Goal: Information Seeking & Learning: Learn about a topic

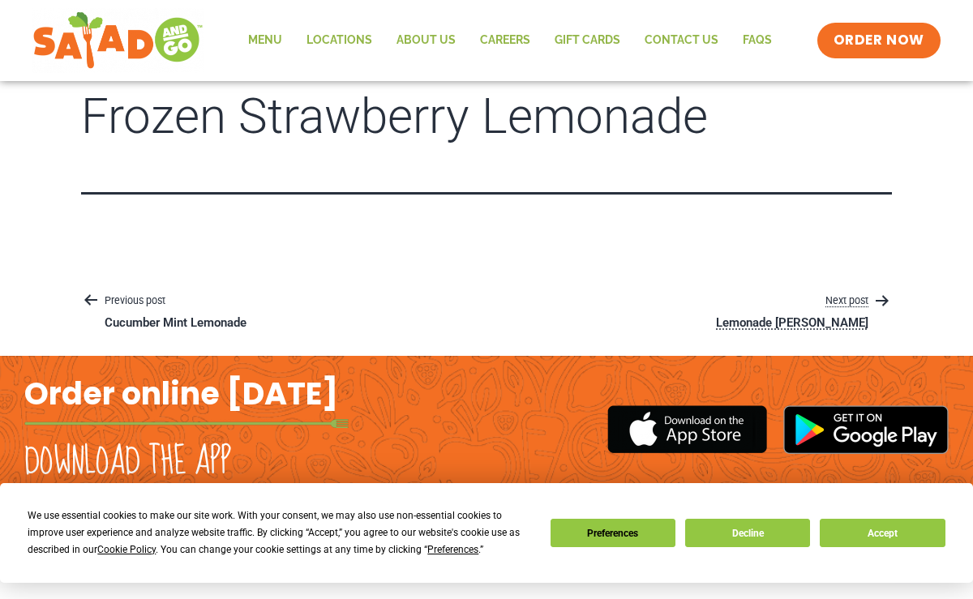
scroll to position [20, 0]
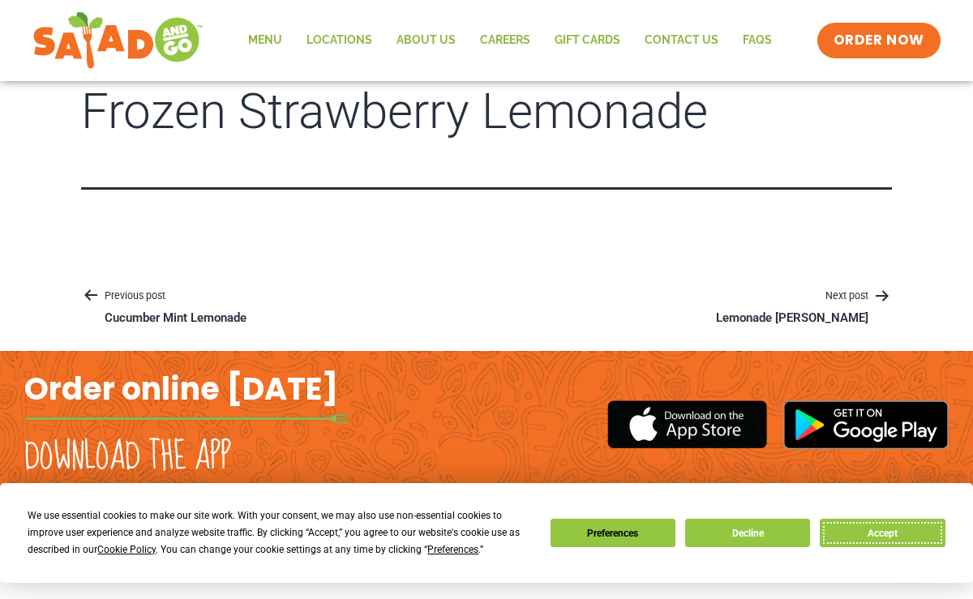
click at [861, 524] on button "Accept" at bounding box center [881, 533] width 125 height 28
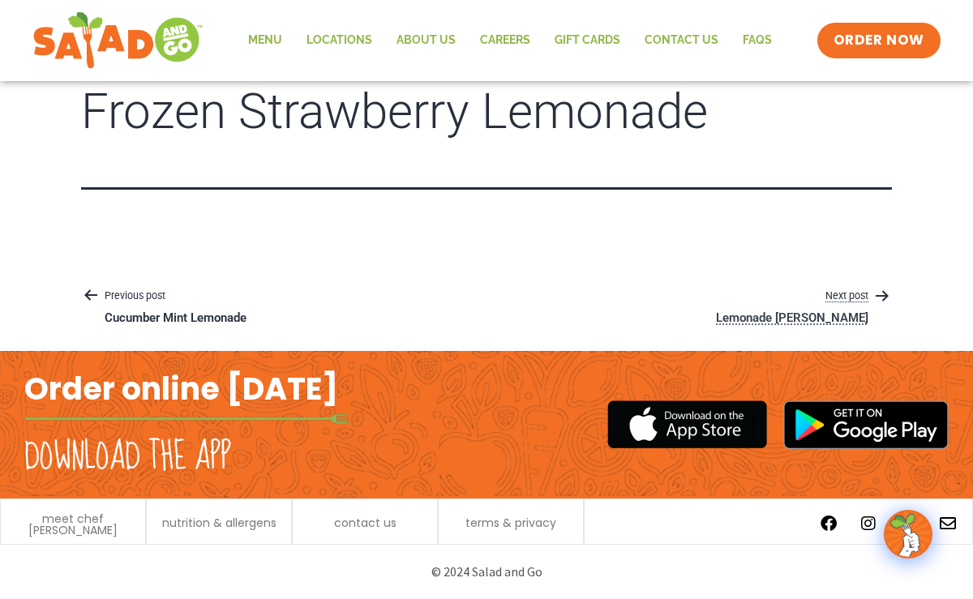
click at [879, 298] on icon "Posts" at bounding box center [881, 295] width 19 height 19
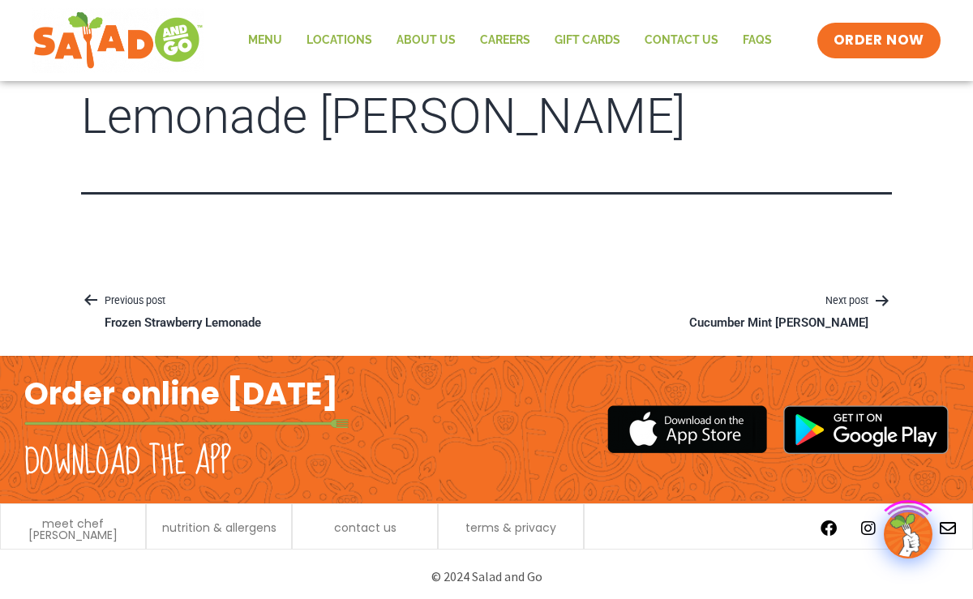
scroll to position [20, 0]
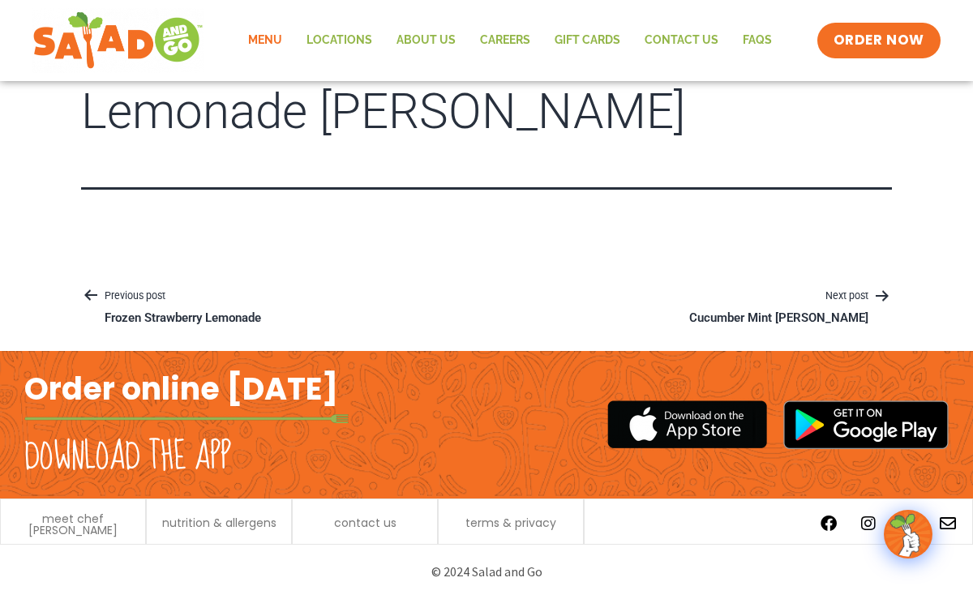
click at [262, 44] on link "Menu" at bounding box center [265, 40] width 58 height 37
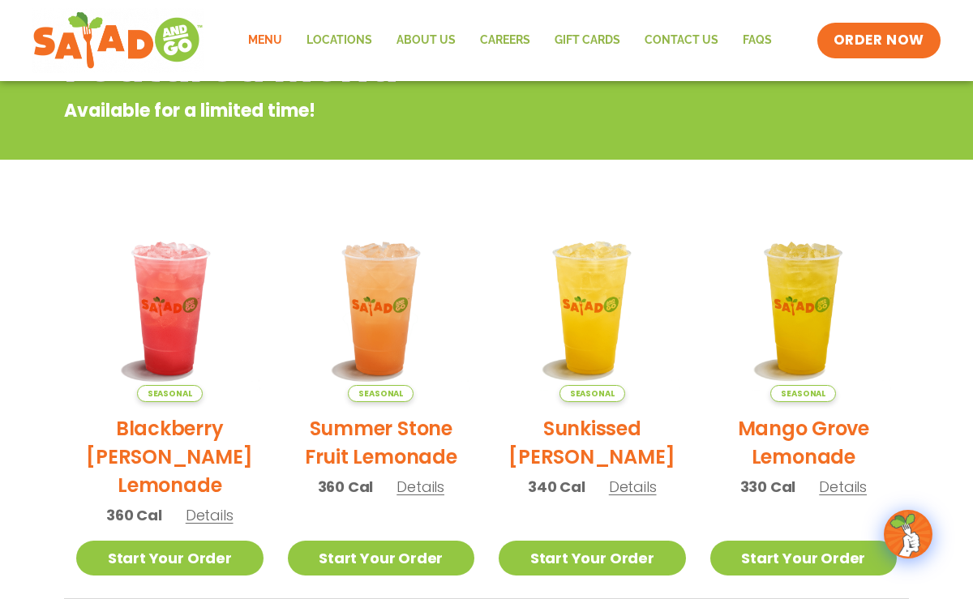
scroll to position [324, 0]
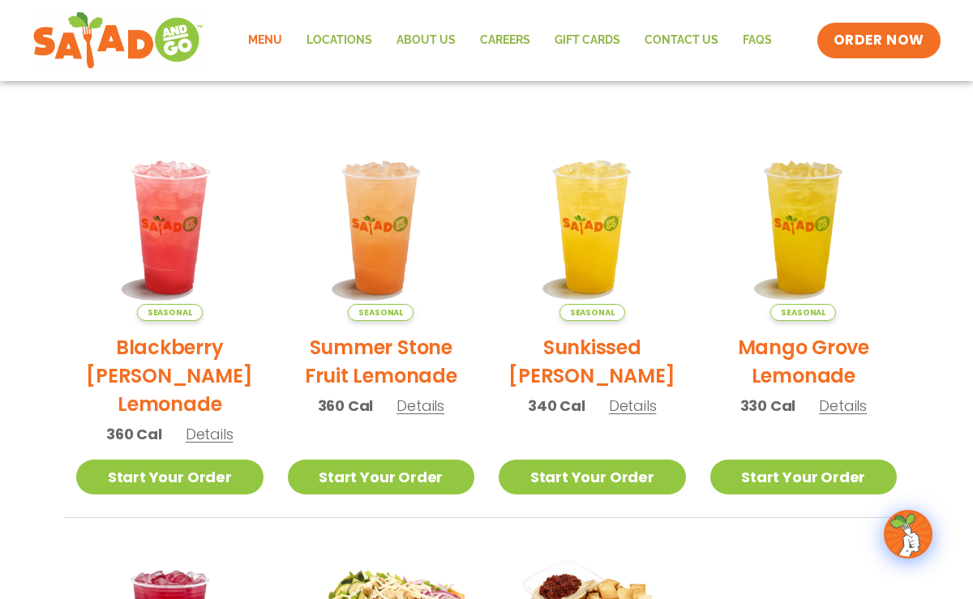
click at [834, 413] on span "Details" at bounding box center [843, 406] width 48 height 20
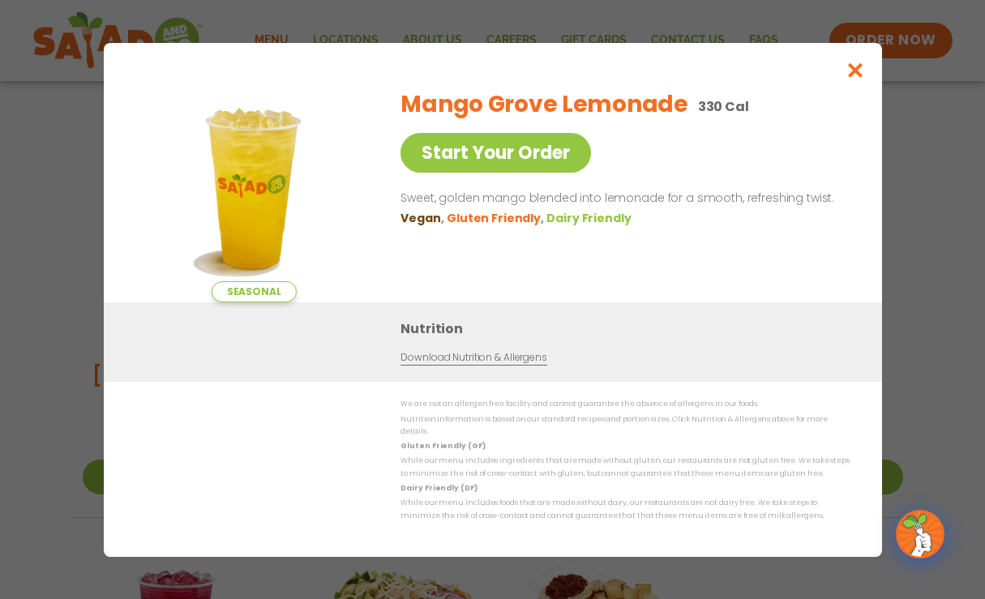
click at [504, 361] on link "Download Nutrition & Allergens" at bounding box center [473, 357] width 146 height 15
click at [852, 87] on button "Close modal" at bounding box center [854, 70] width 53 height 54
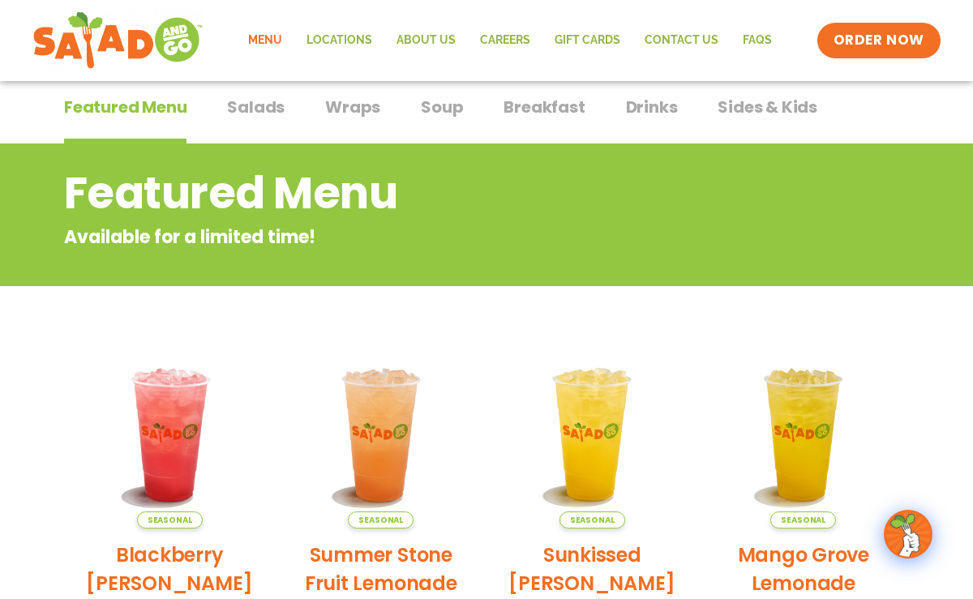
scroll to position [0, 0]
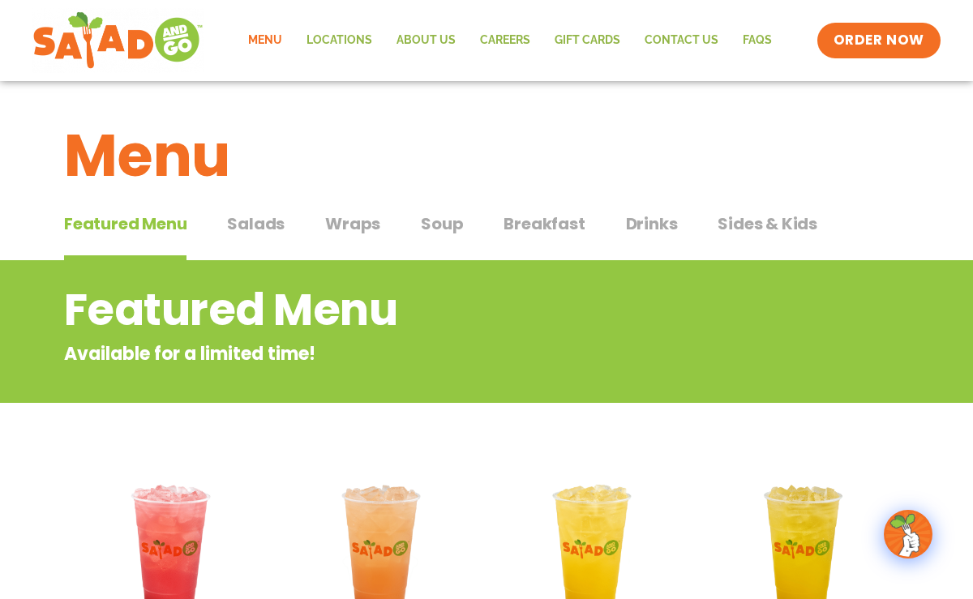
click at [161, 219] on span "Featured Menu" at bounding box center [125, 224] width 122 height 24
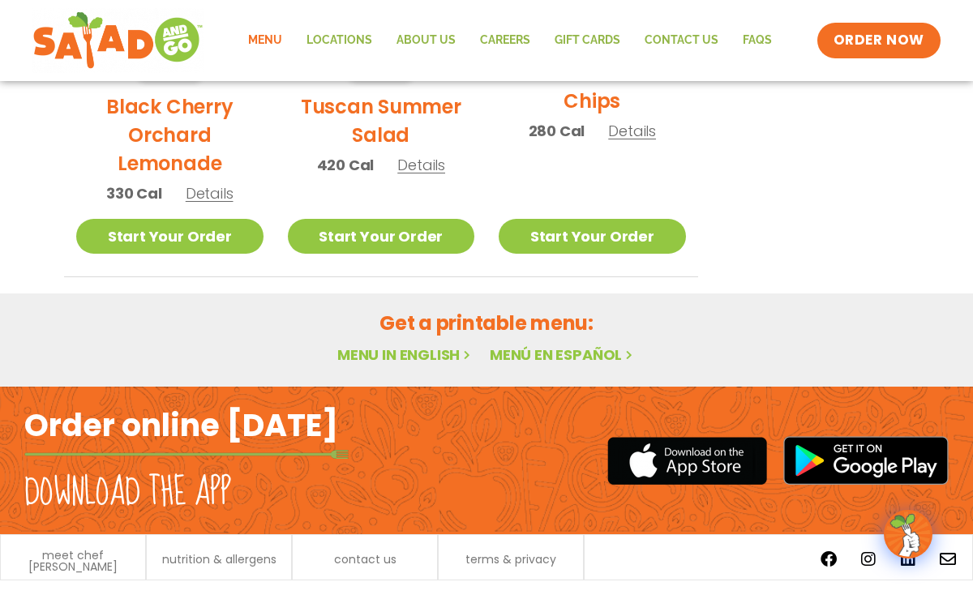
scroll to position [1008, 0]
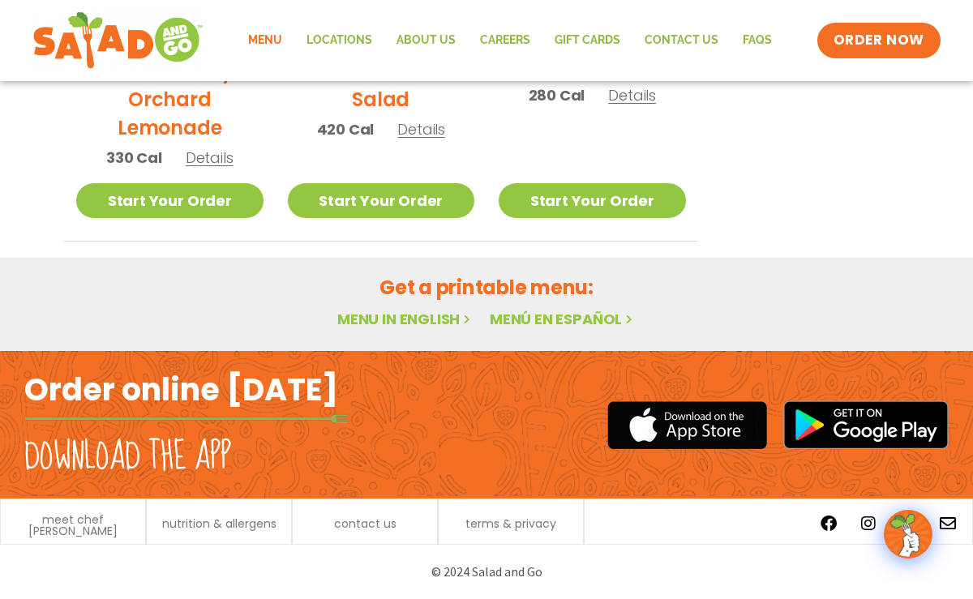
click at [426, 317] on link "Menu in English" at bounding box center [405, 319] width 136 height 20
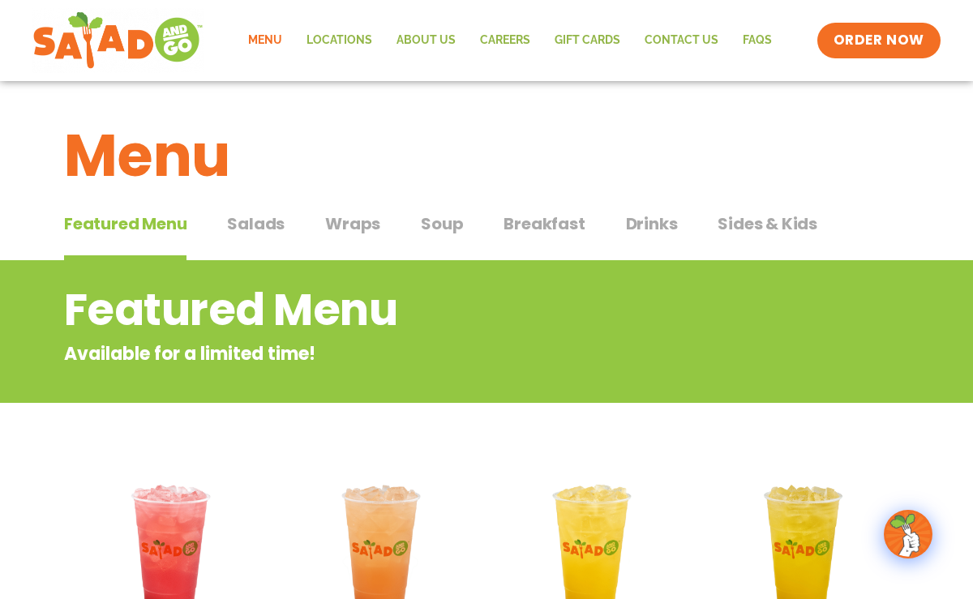
click at [627, 230] on span "Drinks" at bounding box center [652, 224] width 52 height 24
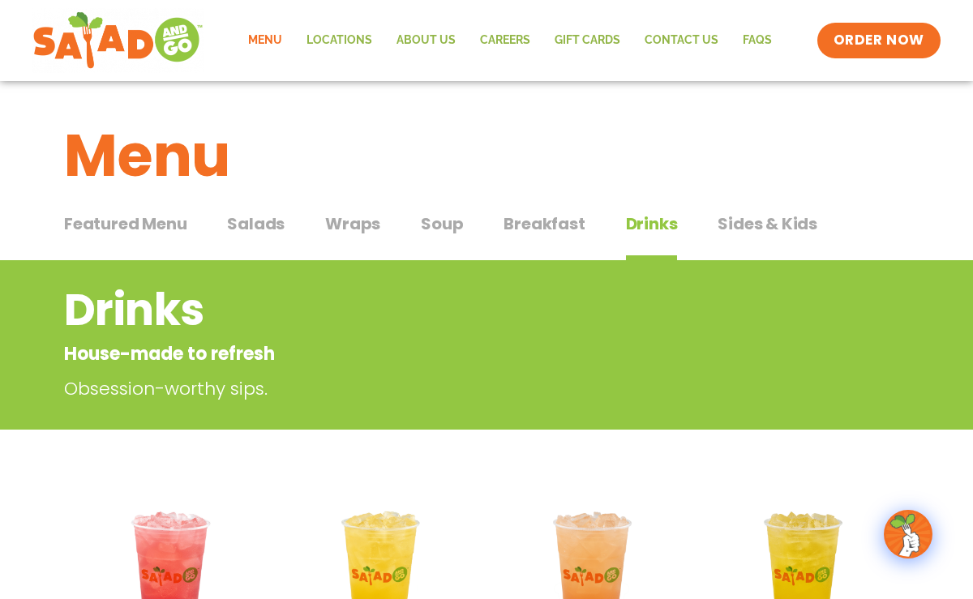
click at [233, 218] on span "Salads" at bounding box center [256, 224] width 58 height 24
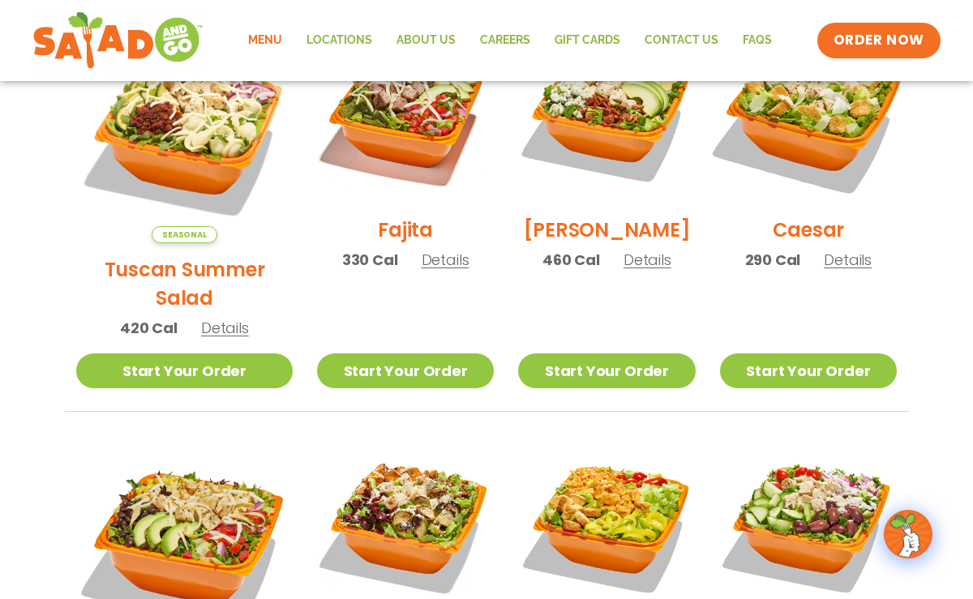
scroll to position [486, 0]
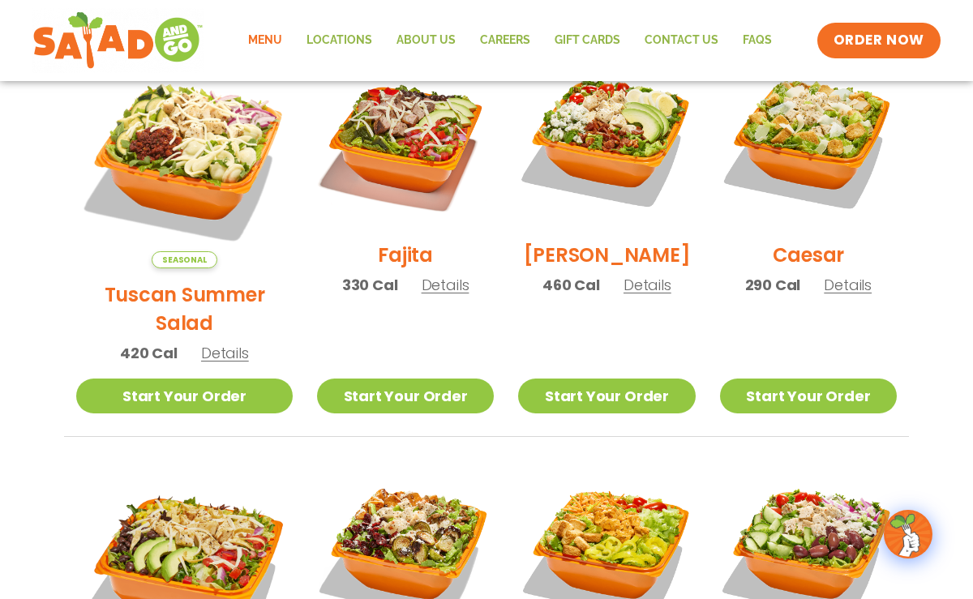
click at [852, 295] on span "Details" at bounding box center [848, 285] width 48 height 20
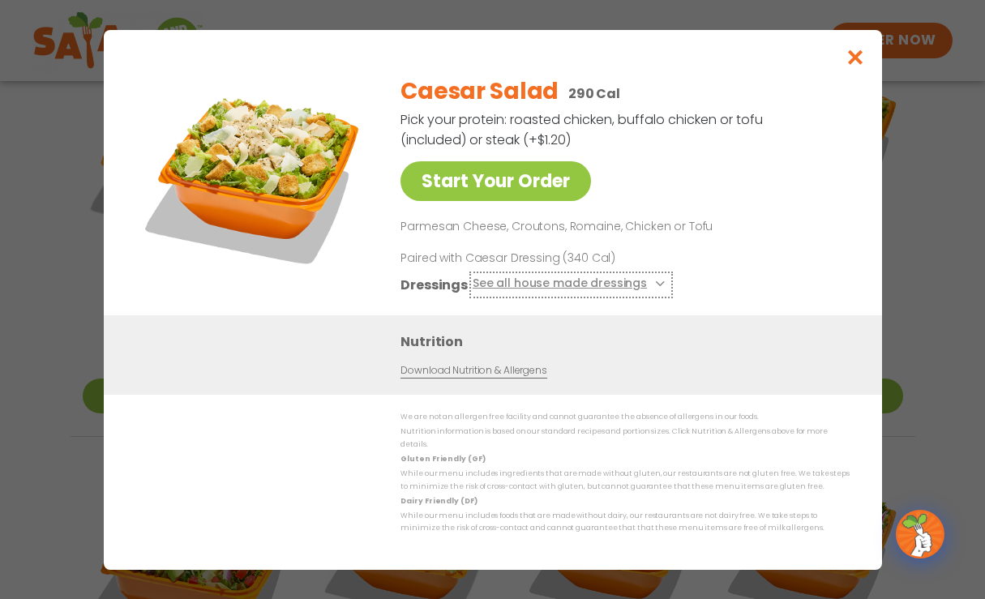
click at [648, 282] on button "See all house made dressings" at bounding box center [570, 284] width 197 height 20
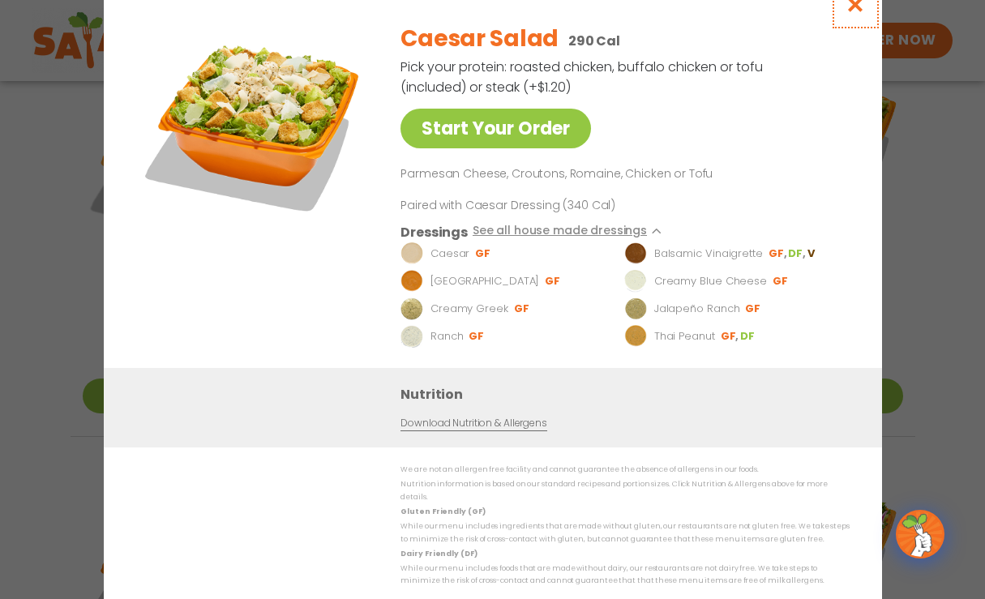
click at [859, 23] on button "Close modal" at bounding box center [854, 4] width 53 height 54
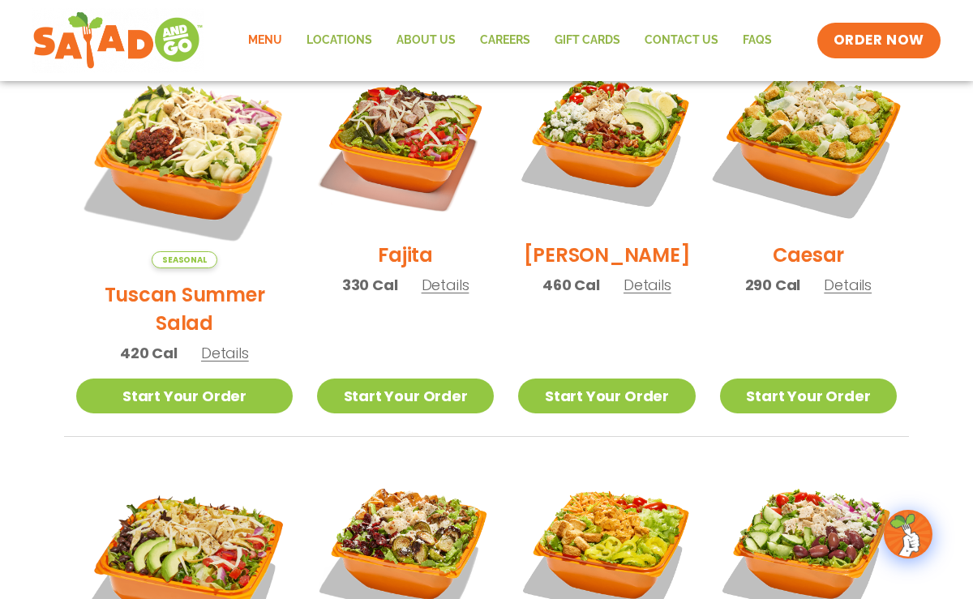
click at [823, 168] on img at bounding box center [807, 139] width 207 height 207
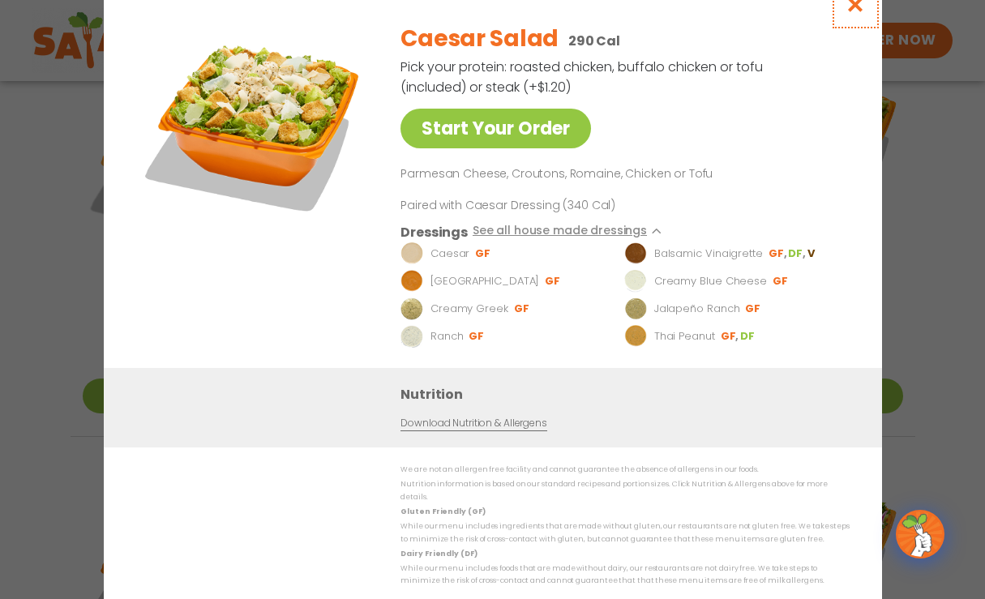
click at [855, 24] on button "Close modal" at bounding box center [854, 4] width 53 height 54
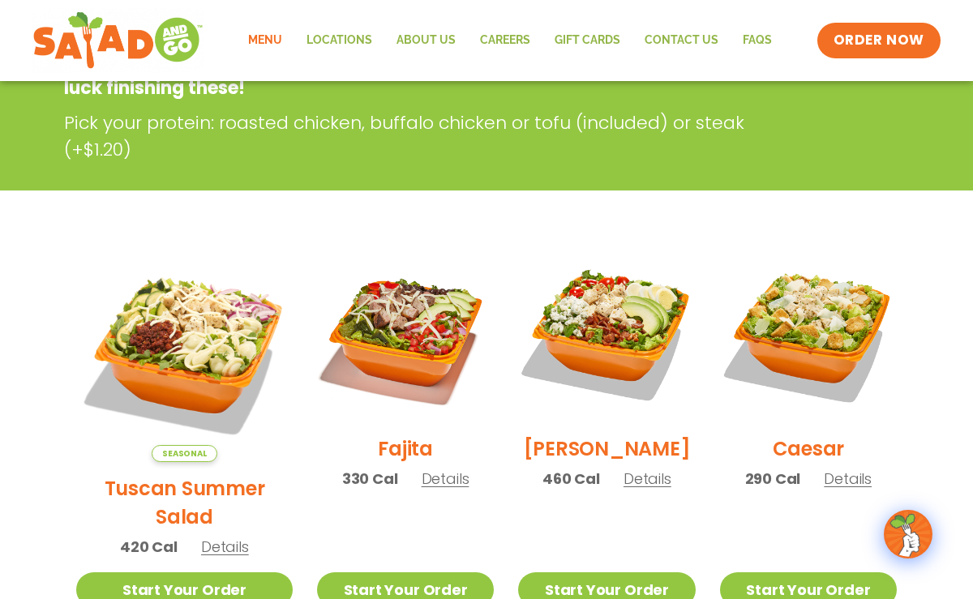
scroll to position [324, 0]
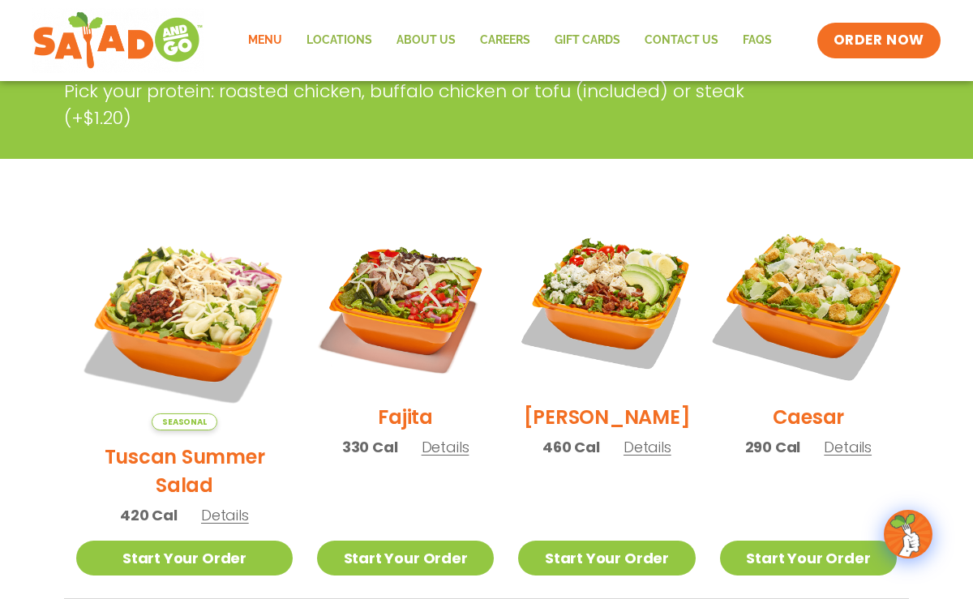
click at [863, 294] on img at bounding box center [807, 302] width 207 height 207
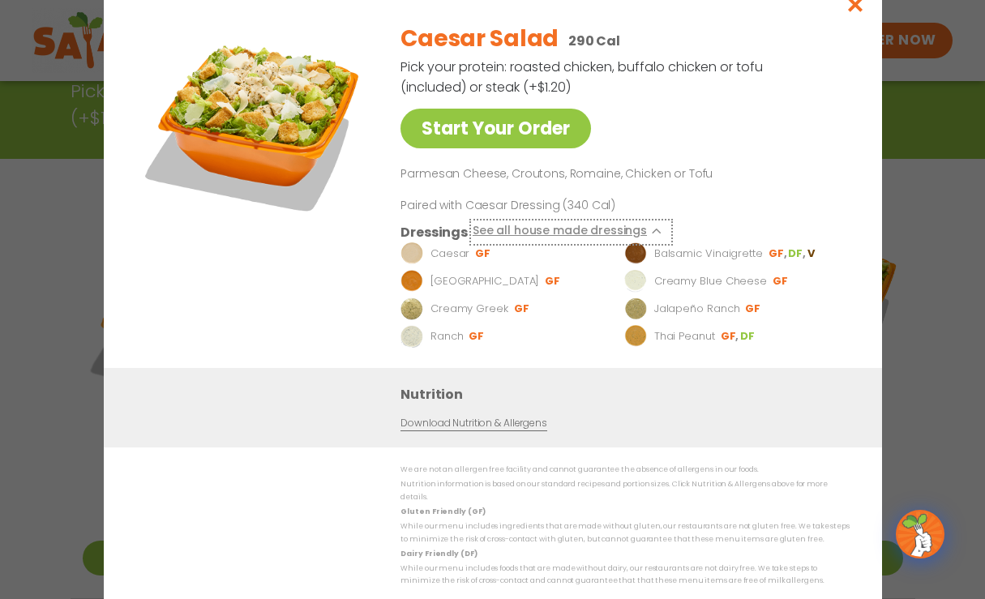
click at [547, 241] on button "See all house made dressings" at bounding box center [570, 231] width 197 height 20
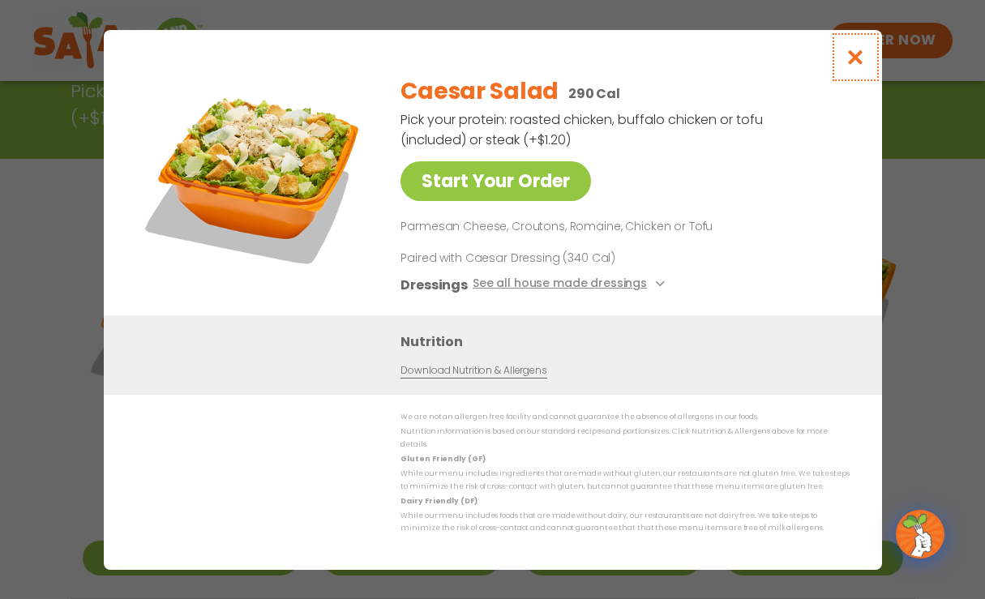
click at [866, 66] on button "Close modal" at bounding box center [854, 57] width 53 height 54
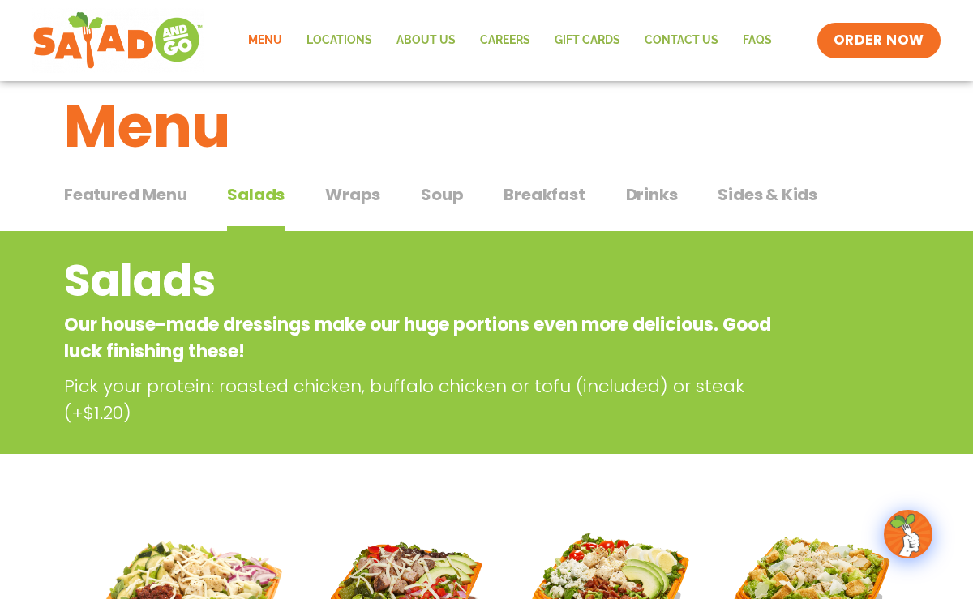
scroll to position [0, 0]
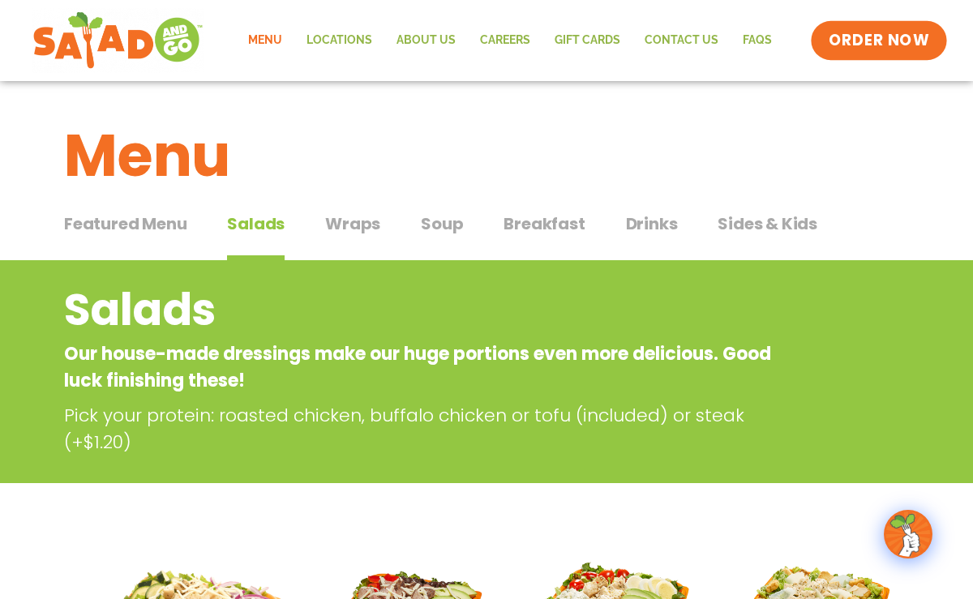
click at [865, 36] on span "ORDER NOW" at bounding box center [878, 40] width 101 height 21
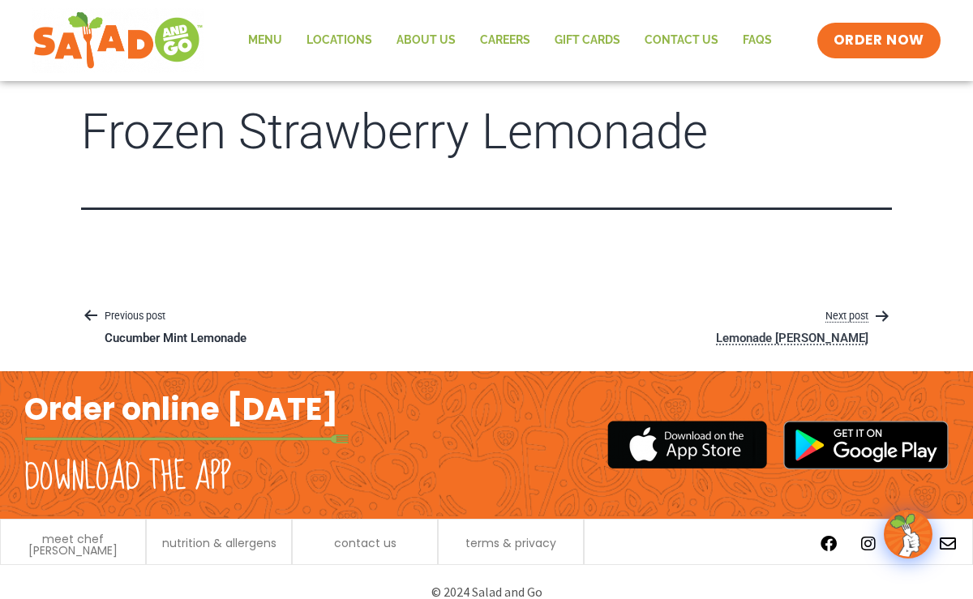
click at [849, 313] on p "Next post" at bounding box center [791, 316] width 199 height 19
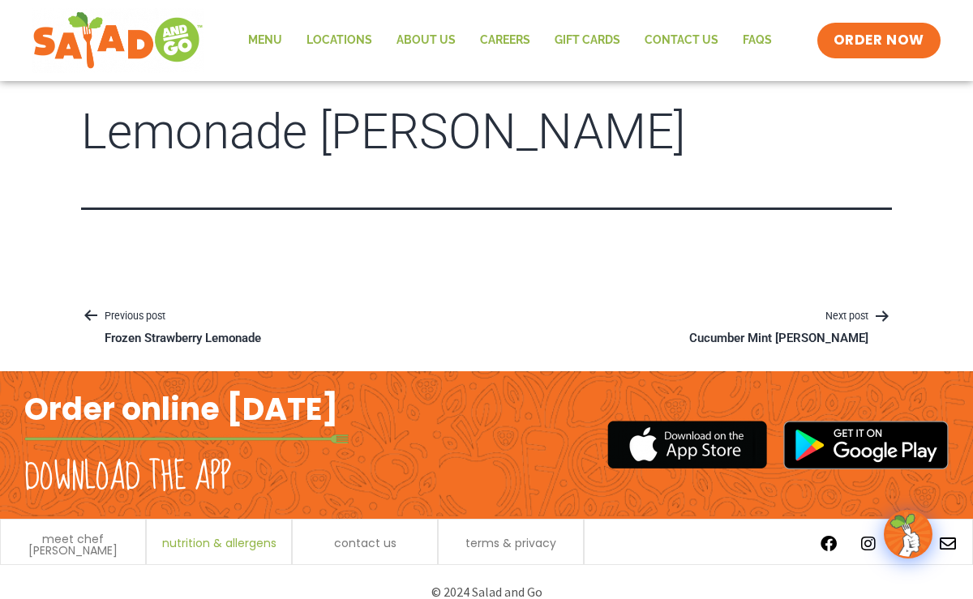
click at [225, 541] on span "nutrition & allergens" at bounding box center [219, 542] width 114 height 11
